Goal: Task Accomplishment & Management: Complete application form

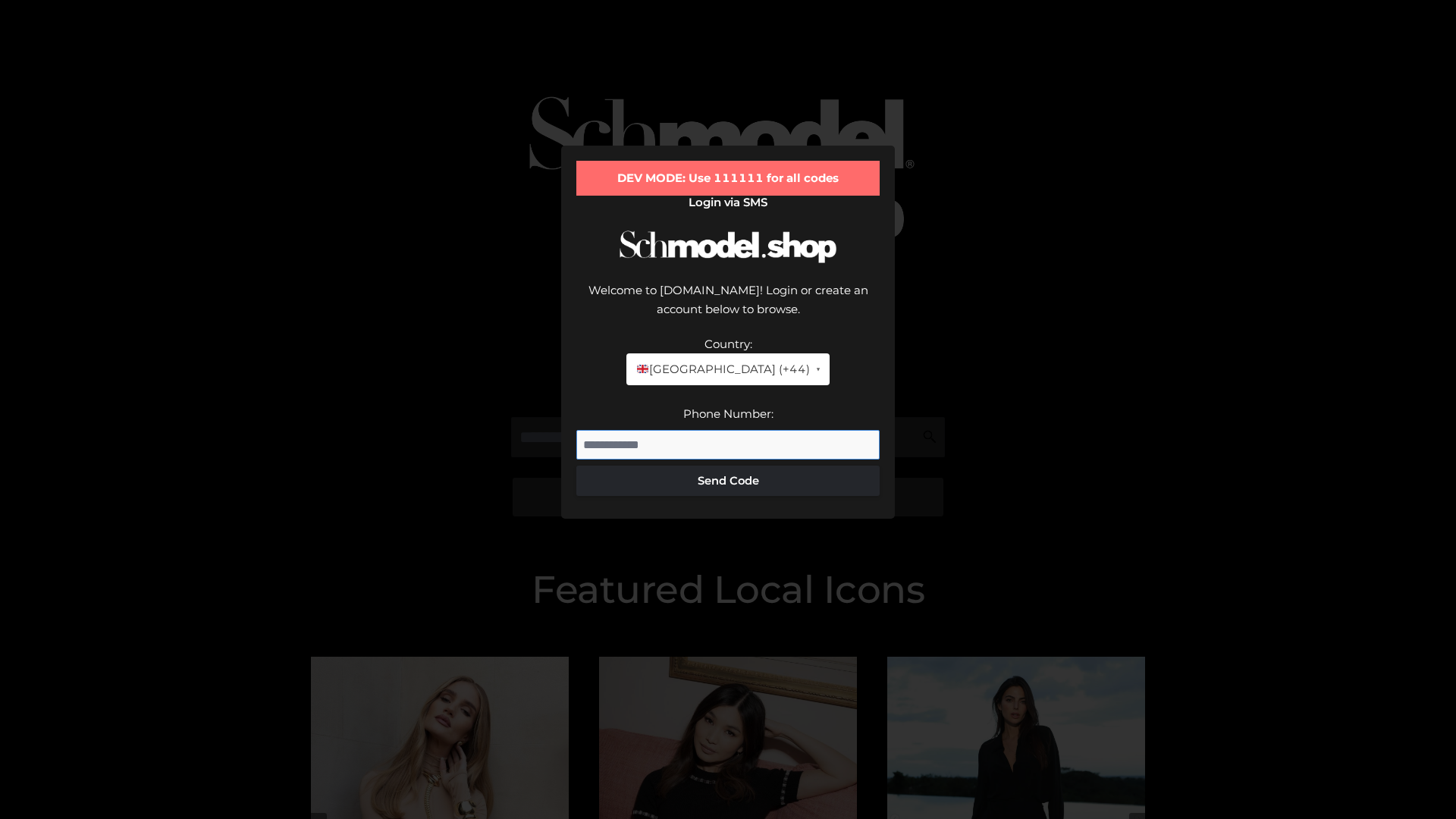
click at [728, 429] on input "Phone Number:" at bounding box center [728, 444] width 303 height 30
type input "**********"
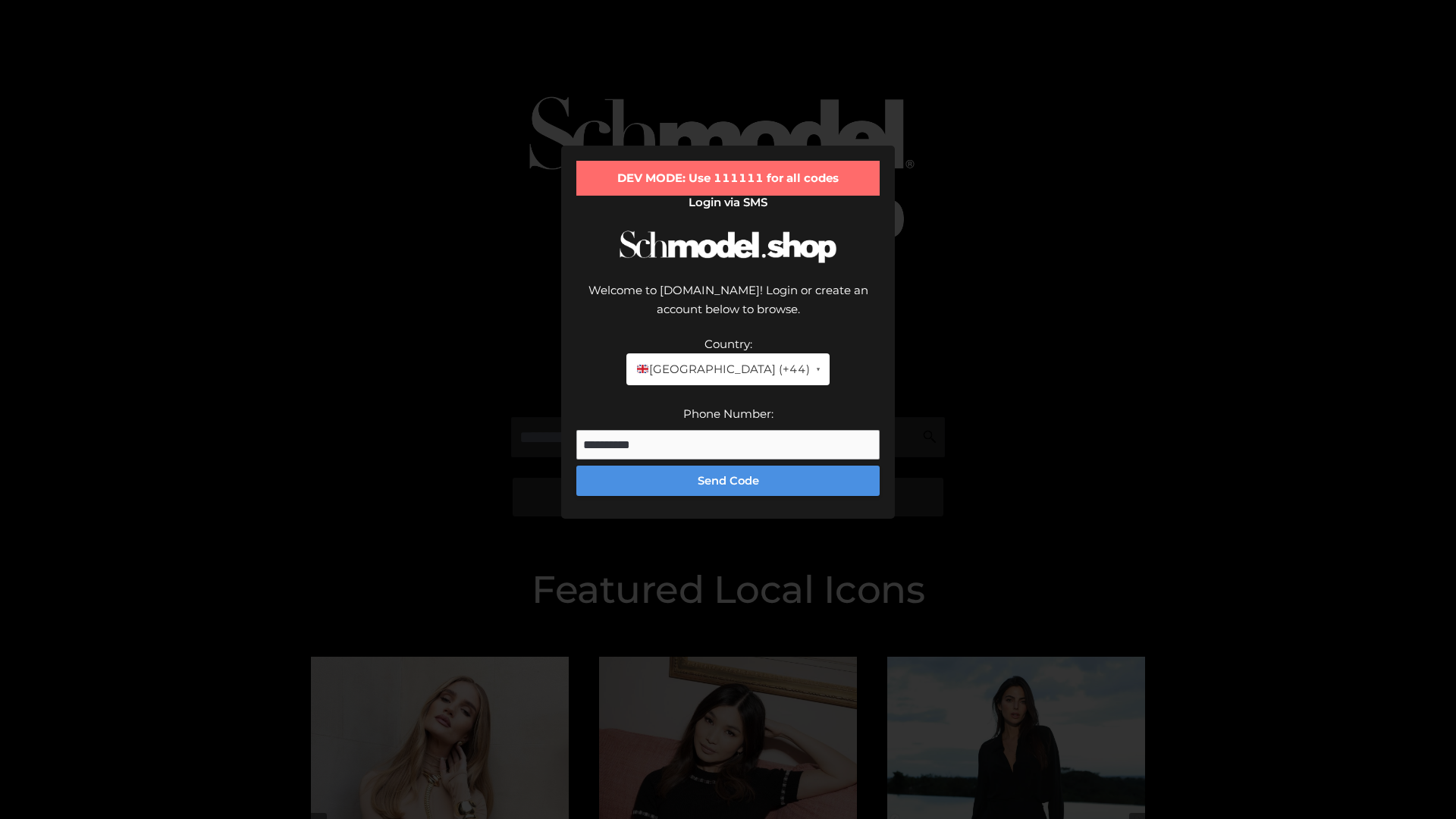
click at [728, 465] on button "Send Code" at bounding box center [728, 480] width 303 height 30
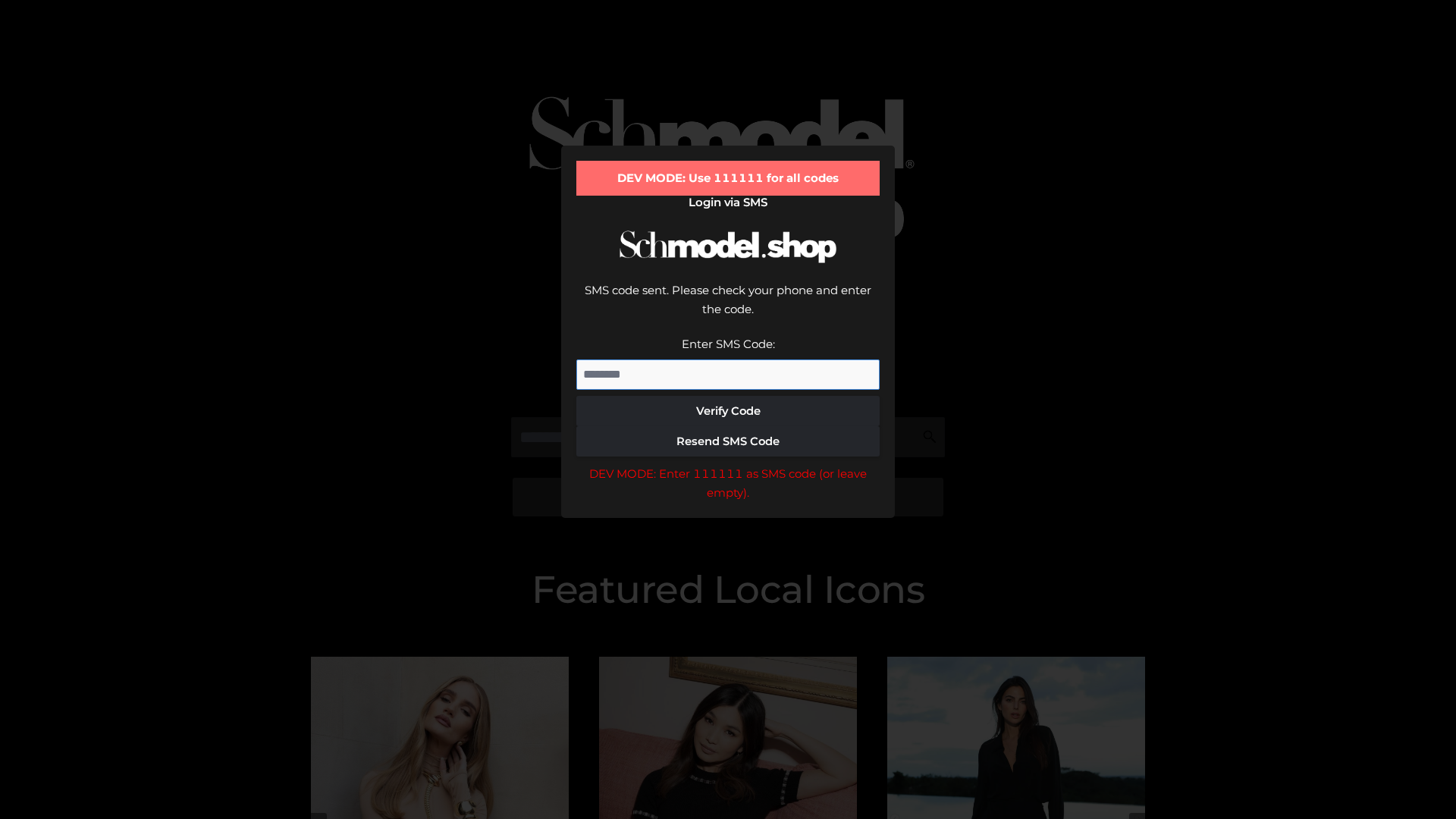
click at [728, 360] on input "Enter SMS Code:" at bounding box center [728, 375] width 303 height 30
type input "******"
click at [728, 396] on button "Verify Code" at bounding box center [728, 411] width 303 height 30
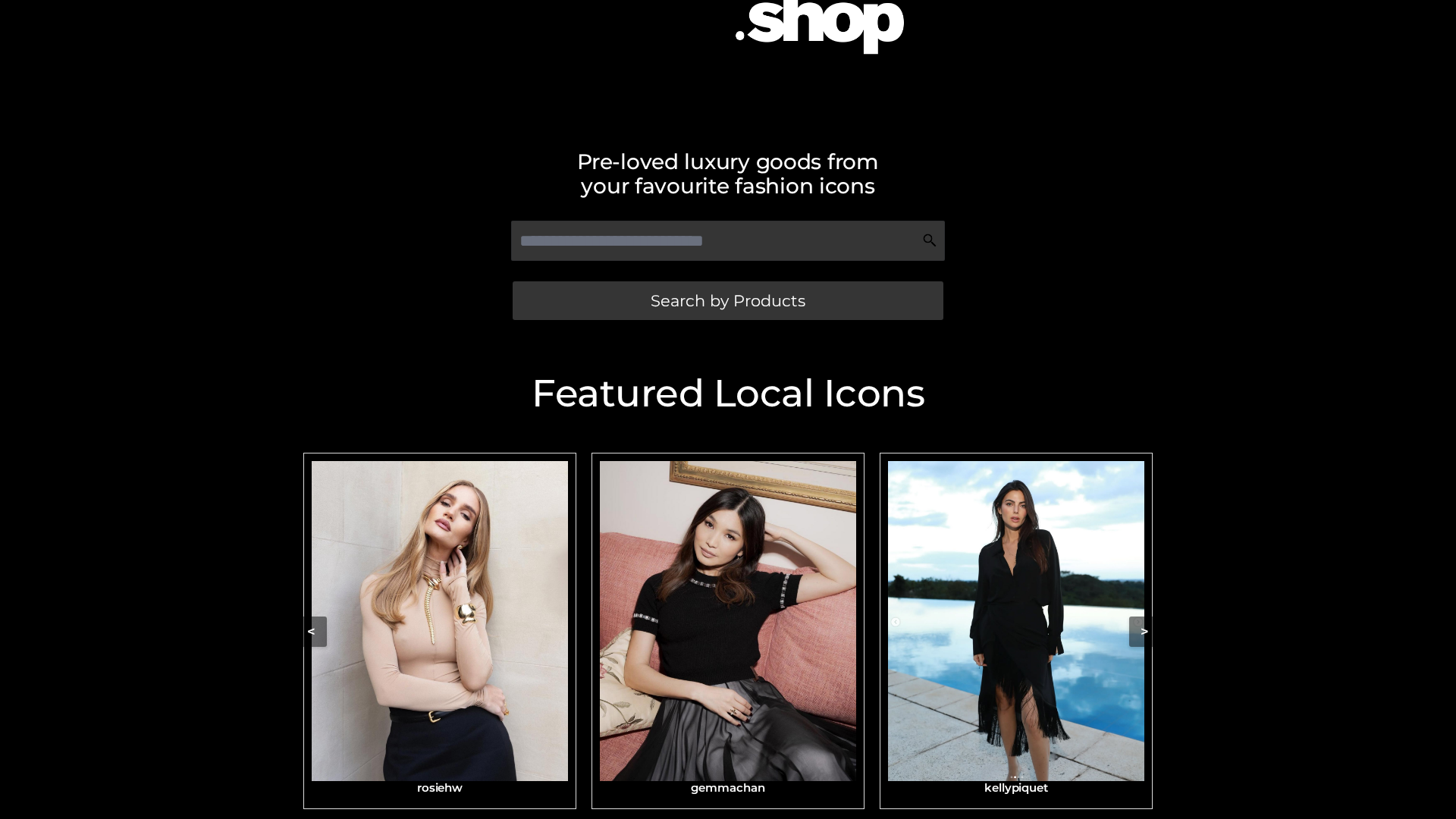
scroll to position [205, 0]
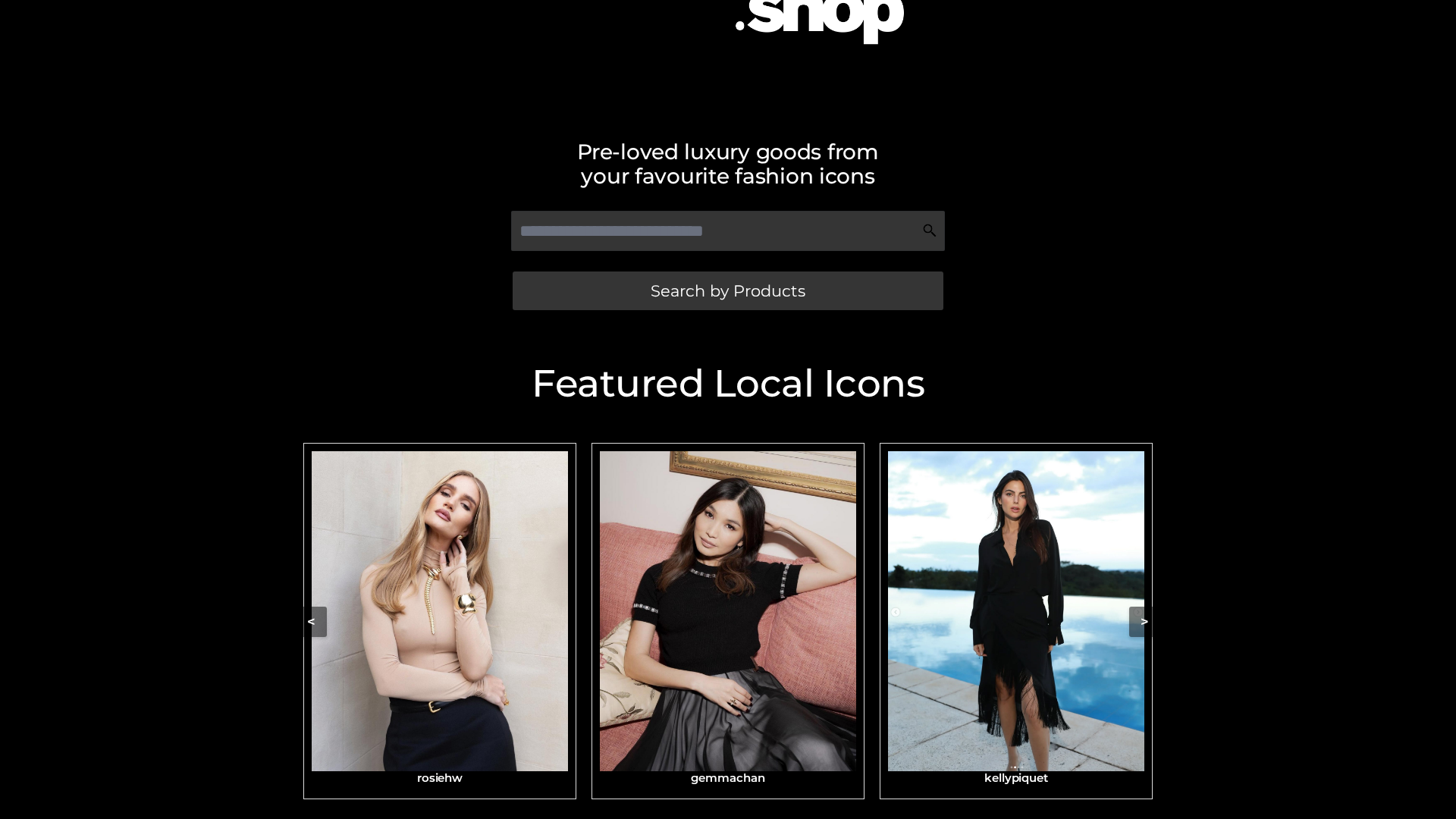
scroll to position [322, 0]
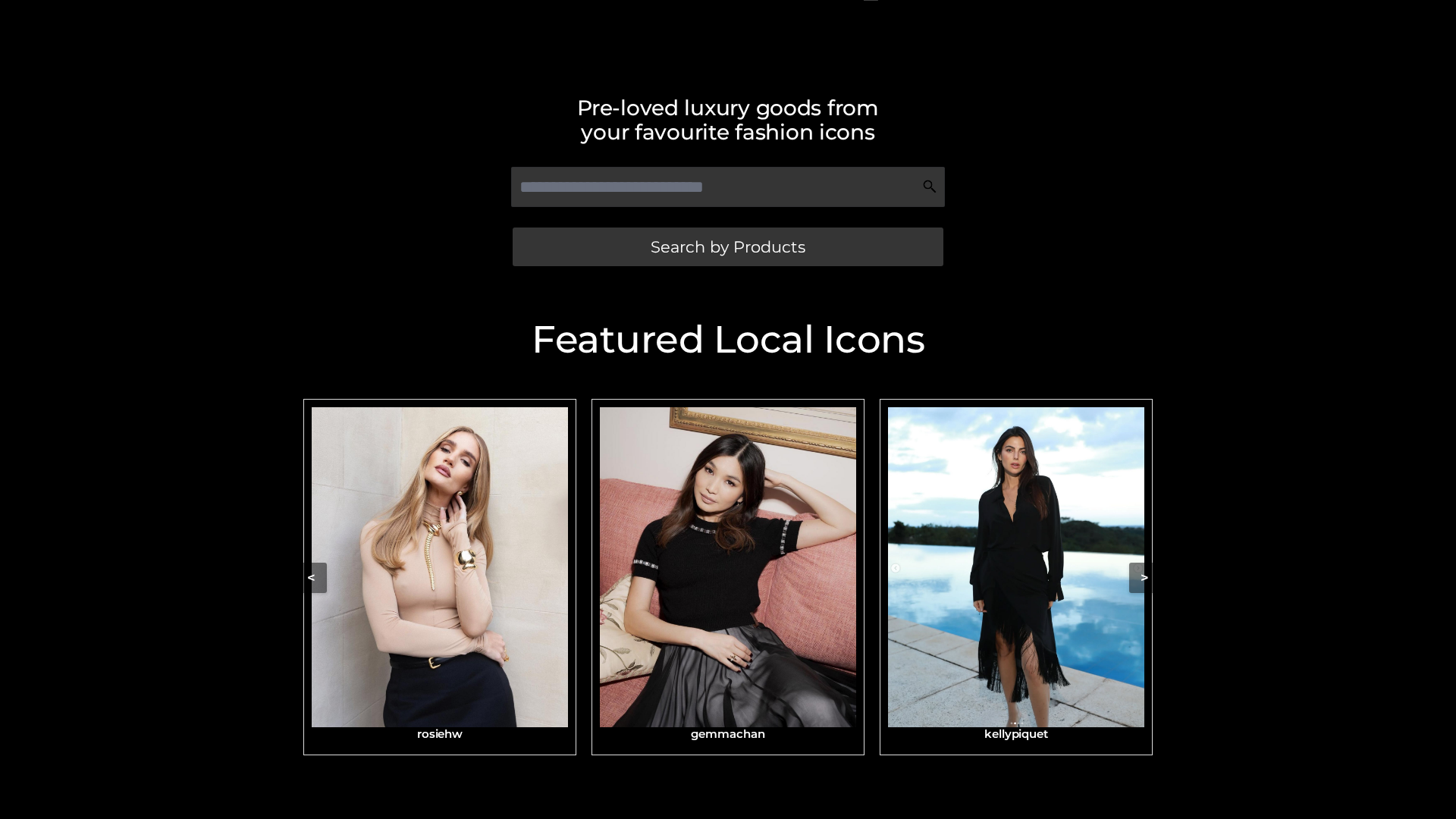
scroll to position [313, 0]
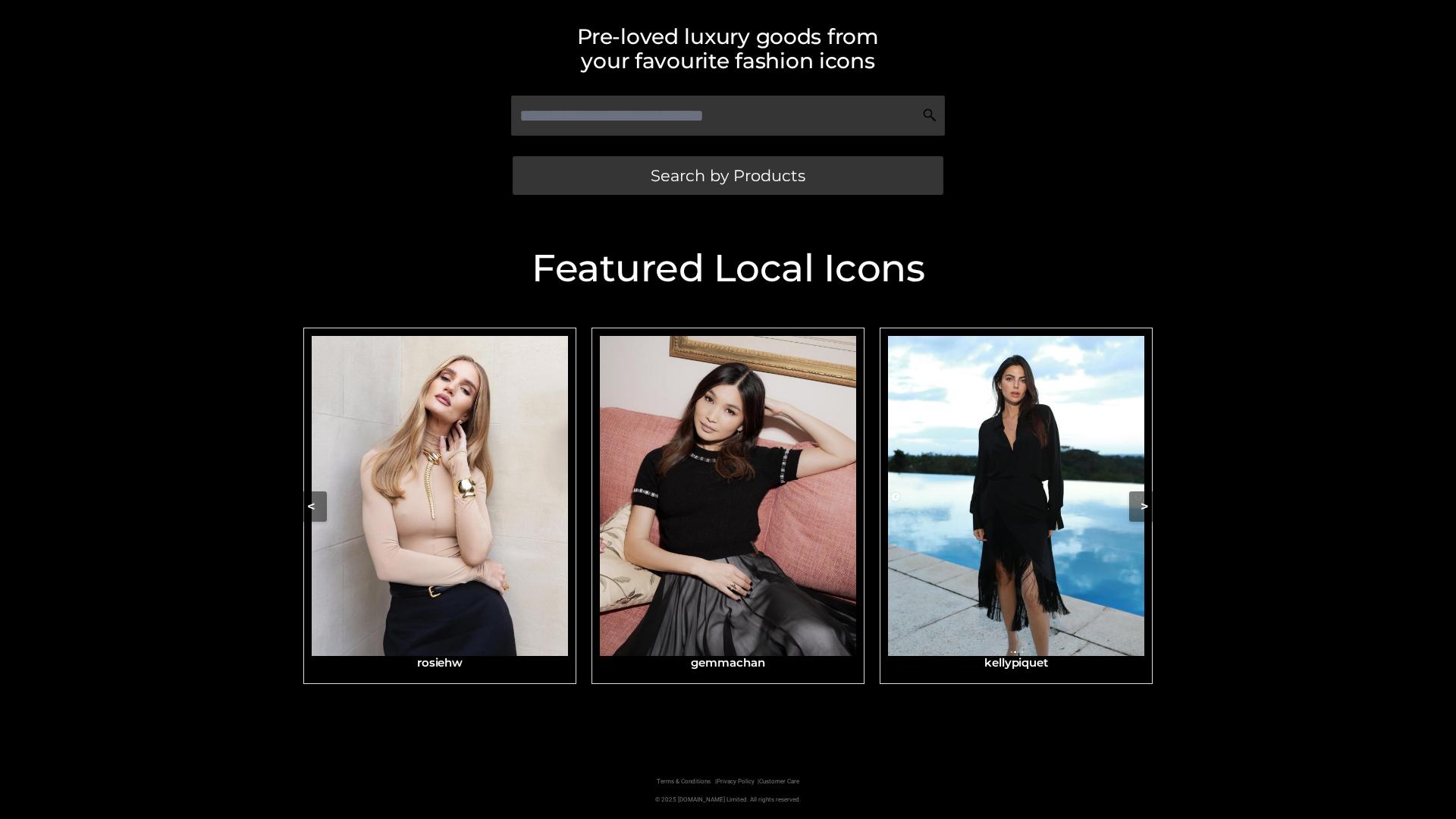
scroll to position [322, 0]
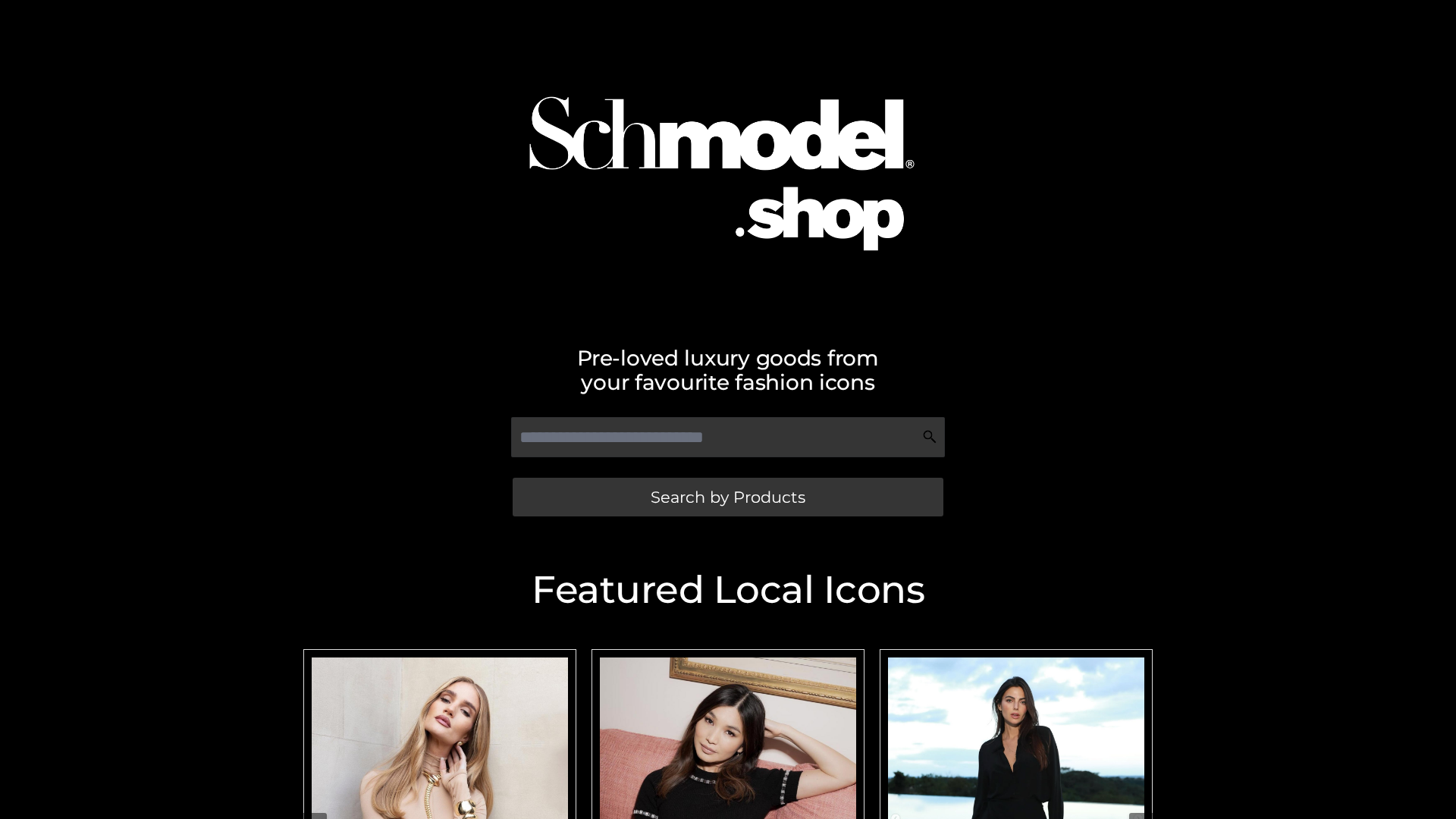
scroll to position [78, 0]
